Goal: Task Accomplishment & Management: Manage account settings

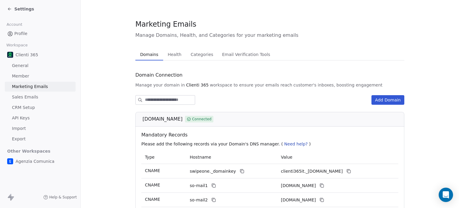
click at [23, 9] on span "Settings" at bounding box center [24, 9] width 20 height 6
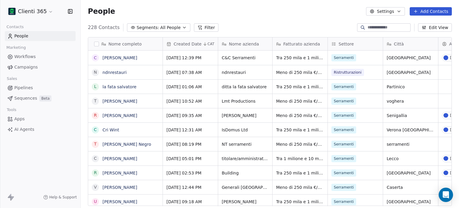
scroll to position [178, 374]
click at [22, 86] on span "Pipelines" at bounding box center [23, 88] width 19 height 6
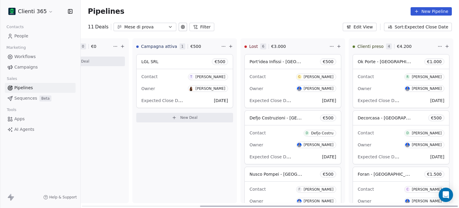
scroll to position [0, 173]
drag, startPoint x: 238, startPoint y: 205, endPoint x: 406, endPoint y: 209, distance: 168.6
click at [406, 206] on div at bounding box center [329, 205] width 258 height 1
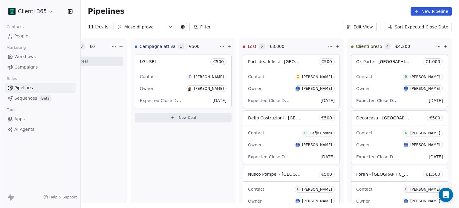
click at [179, 29] on button at bounding box center [183, 27] width 8 height 8
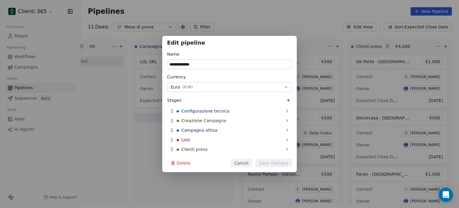
click at [243, 164] on button "Cancel" at bounding box center [241, 163] width 21 height 8
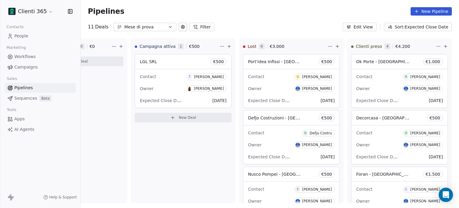
click at [182, 27] on icon at bounding box center [182, 26] width 1 height 1
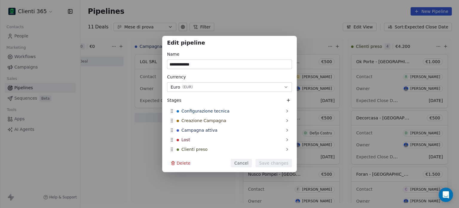
click at [290, 100] on icon at bounding box center [288, 100] width 3 height 0
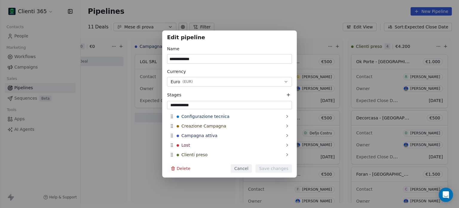
type input "**********"
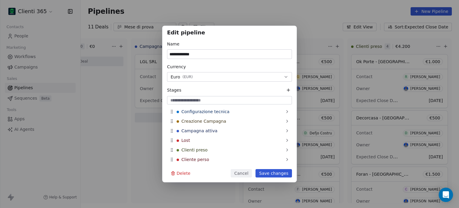
click at [273, 172] on button "Save changes" at bounding box center [273, 173] width 36 height 8
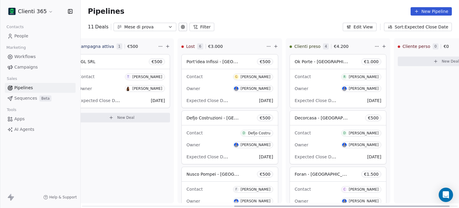
scroll to position [0, 281]
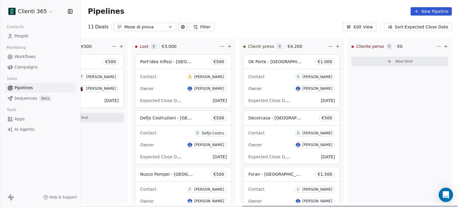
drag, startPoint x: 343, startPoint y: 208, endPoint x: 309, endPoint y: 133, distance: 82.0
click at [378, 206] on div at bounding box center [349, 205] width 215 height 1
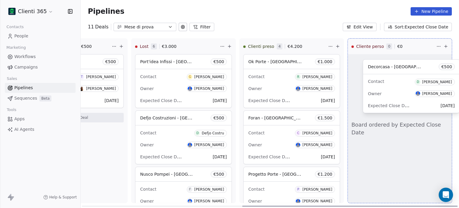
drag, startPoint x: 281, startPoint y: 118, endPoint x: 400, endPoint y: 67, distance: 129.4
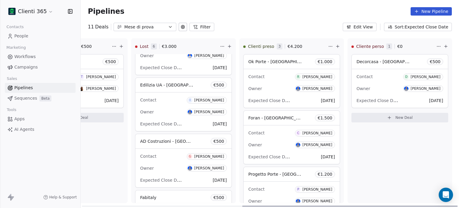
drag, startPoint x: 327, startPoint y: 206, endPoint x: 324, endPoint y: 203, distance: 4.2
click at [327, 206] on div at bounding box center [349, 205] width 215 height 1
click at [325, 119] on span "€ 1.500" at bounding box center [325, 118] width 15 height 6
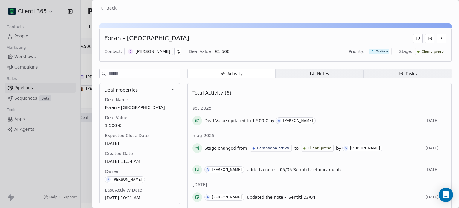
click at [218, 52] on body "Clienti 365 Contacts People Marketing Workflows Campaigns Sales Pipelines Seque…" at bounding box center [229, 104] width 459 height 208
click at [232, 48] on input "*****" at bounding box center [238, 50] width 44 height 4
type input "*****"
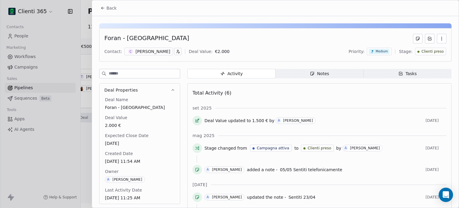
click at [111, 12] on button "Back" at bounding box center [108, 8] width 23 height 11
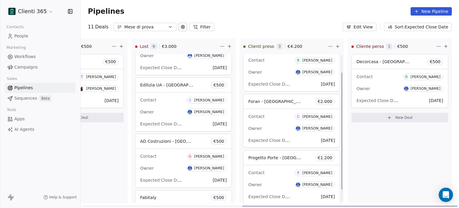
scroll to position [36, 0]
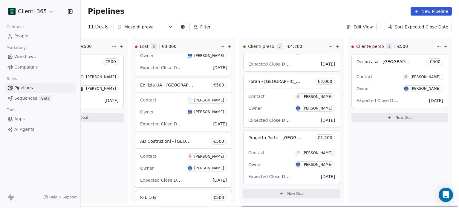
click at [271, 137] on span "Progetto Porte - [GEOGRAPHIC_DATA]" at bounding box center [287, 137] width 78 height 6
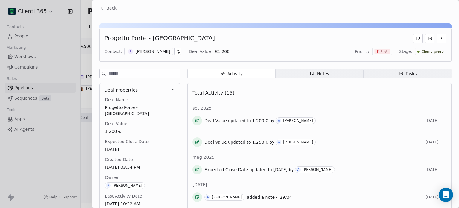
click at [138, 40] on div "Progetto Porte - [GEOGRAPHIC_DATA]" at bounding box center [159, 39] width 111 height 10
click at [128, 107] on div "Progetto Porte - [GEOGRAPHIC_DATA]" at bounding box center [140, 110] width 72 height 13
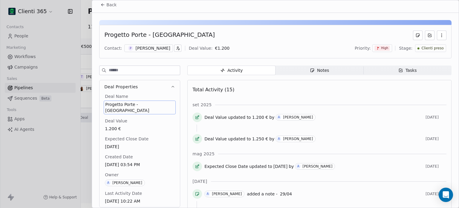
click at [127, 103] on span "Progetto Porte - [GEOGRAPHIC_DATA]" at bounding box center [139, 107] width 69 height 12
click at [126, 102] on span "Progetto Porte - [GEOGRAPHIC_DATA]" at bounding box center [139, 107] width 69 height 12
drag, startPoint x: 123, startPoint y: 105, endPoint x: 128, endPoint y: 105, distance: 4.5
click at [128, 105] on textarea "**********" at bounding box center [137, 109] width 67 height 19
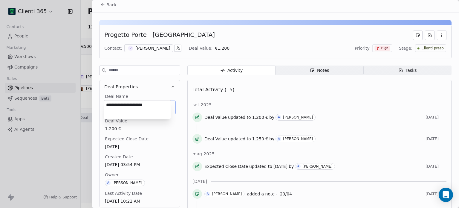
click at [128, 105] on textarea "**********" at bounding box center [137, 109] width 67 height 19
drag, startPoint x: 125, startPoint y: 104, endPoint x: 134, endPoint y: 105, distance: 9.0
click at [134, 105] on textarea "**********" at bounding box center [137, 109] width 67 height 19
type textarea "**********"
click at [108, 8] on button "Back" at bounding box center [108, 4] width 23 height 11
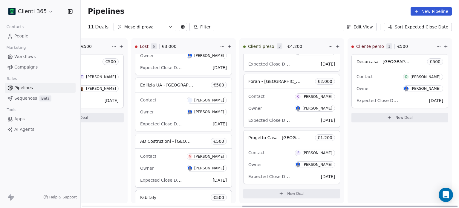
click at [328, 137] on span "€ 1.200" at bounding box center [325, 137] width 15 height 6
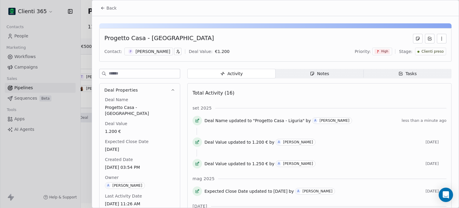
click at [210, 50] on div "Contact: P [PERSON_NAME] Deal Value: € 1.200 Priority: High Stage: Clienti preso" at bounding box center [275, 51] width 342 height 9
click at [204, 53] on body "Clienti 365 Contacts People Marketing Workflows Campaigns Sales Pipelines Seque…" at bounding box center [229, 104] width 459 height 208
type input "*****"
click at [114, 5] on span "Back" at bounding box center [111, 8] width 10 height 6
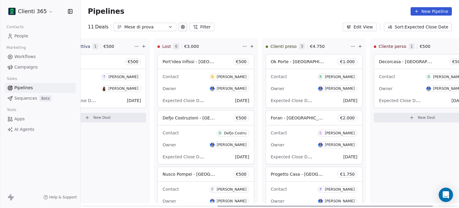
scroll to position [0, 281]
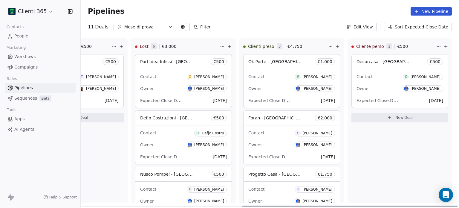
drag, startPoint x: 234, startPoint y: 205, endPoint x: 398, endPoint y: 215, distance: 165.0
click at [398, 206] on div at bounding box center [349, 205] width 215 height 1
drag, startPoint x: 320, startPoint y: 206, endPoint x: 326, endPoint y: 193, distance: 15.0
click at [328, 205] on div at bounding box center [349, 205] width 215 height 1
